Goal: Task Accomplishment & Management: Use online tool/utility

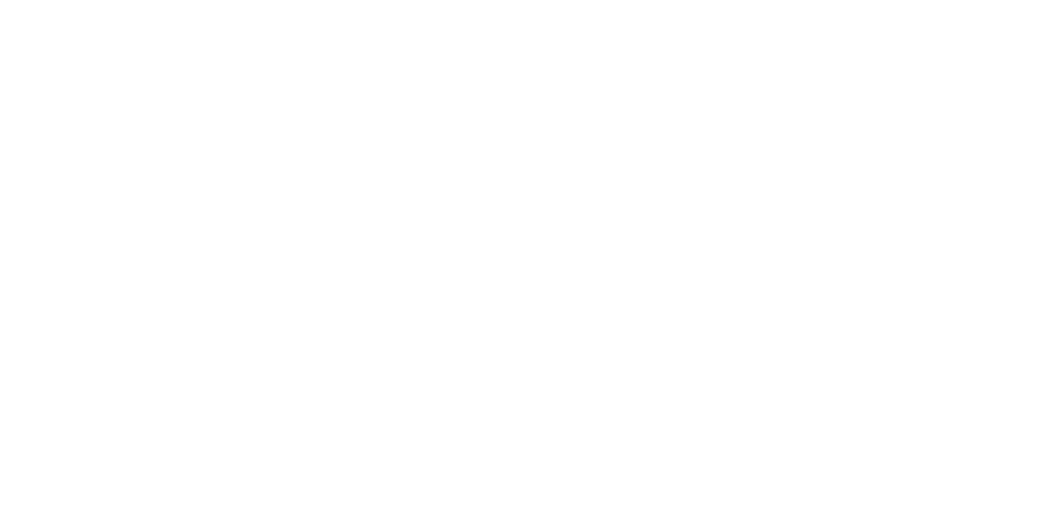
scroll to position [618, 0]
click at [877, 84] on button "Close" at bounding box center [847, 91] width 60 height 26
click at [152, 223] on div "Tracking" at bounding box center [129, 225] width 45 height 15
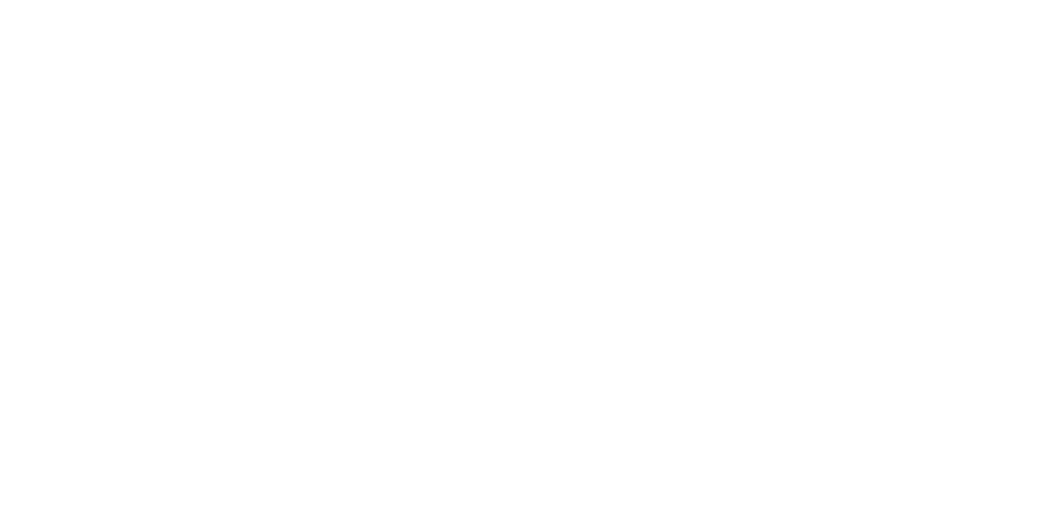
click at [518, 265] on button "Clock On" at bounding box center [473, 260] width 90 height 26
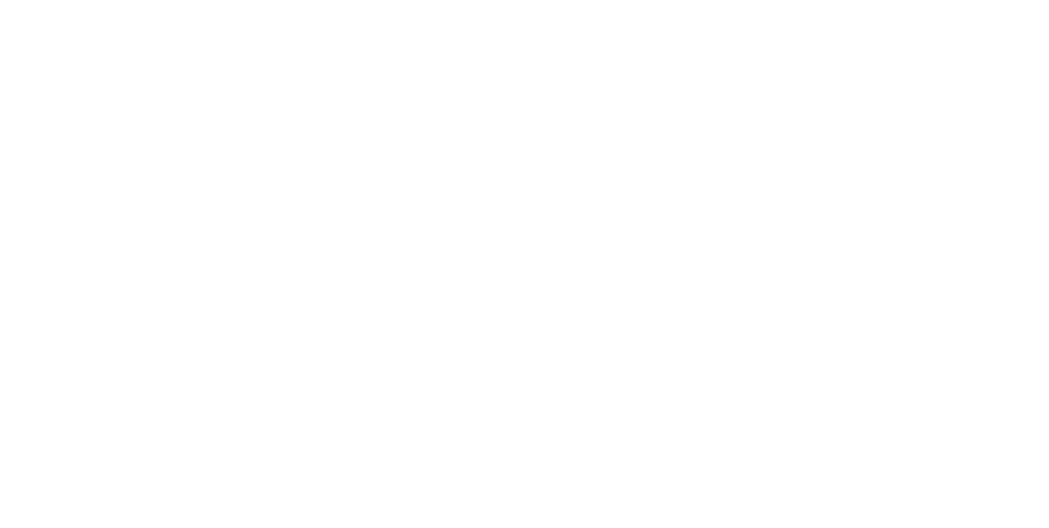
click at [518, 261] on button "Clock Off" at bounding box center [473, 260] width 90 height 26
click at [877, 89] on button "Close" at bounding box center [847, 91] width 60 height 26
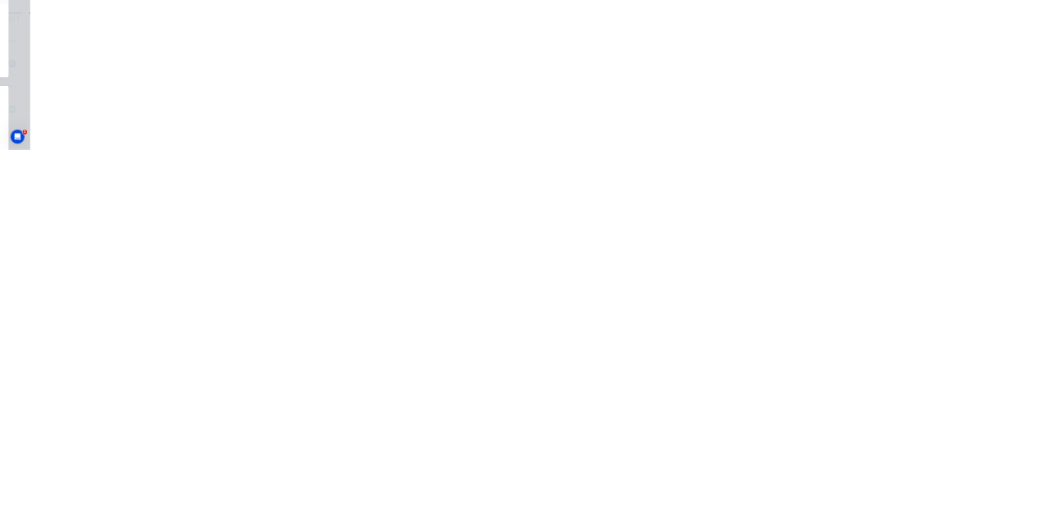
scroll to position [0, 0]
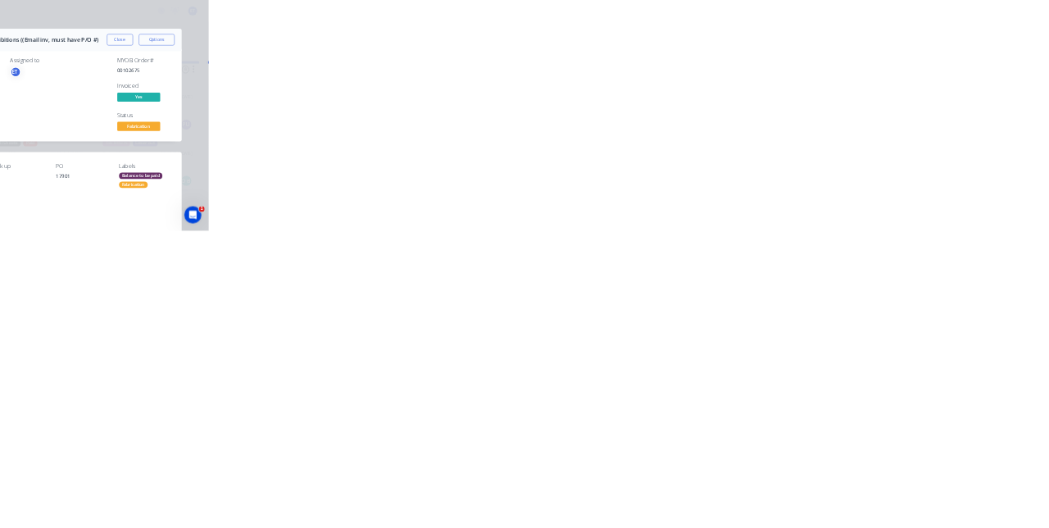
click at [152, 231] on div "Tracking" at bounding box center [129, 225] width 45 height 15
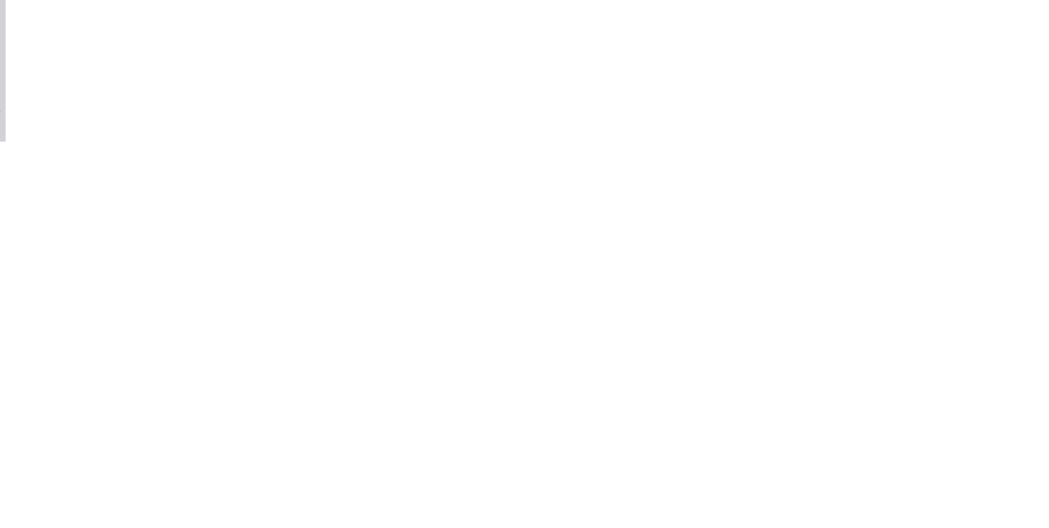
click at [518, 262] on button "Clock On" at bounding box center [473, 260] width 90 height 26
